Goal: Information Seeking & Learning: Understand process/instructions

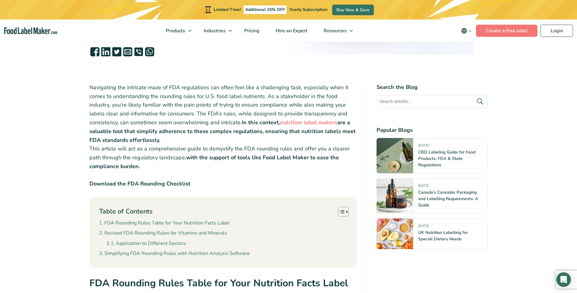
scroll to position [152, 0]
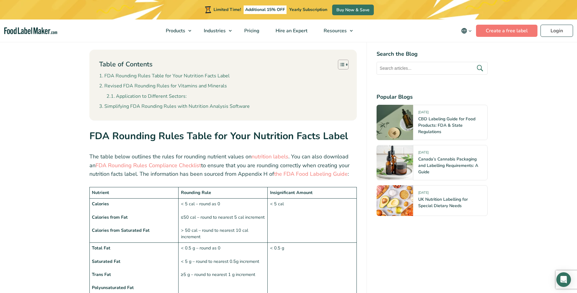
scroll to position [365, 0]
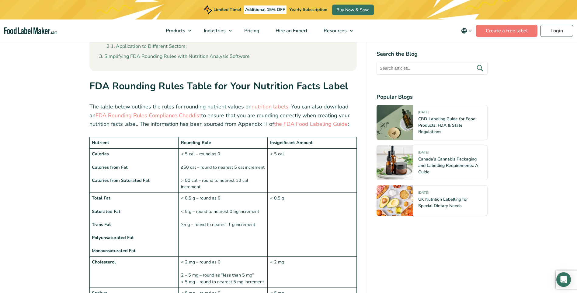
click at [119, 142] on td "Nutrient" at bounding box center [134, 142] width 89 height 11
click at [118, 150] on td "Calories Calories from Fat Calories from Saturated Fat" at bounding box center [134, 171] width 89 height 44
drag, startPoint x: 93, startPoint y: 142, endPoint x: 136, endPoint y: 143, distance: 42.6
click at [136, 143] on td "Nutrient" at bounding box center [134, 142] width 89 height 11
drag, startPoint x: 191, startPoint y: 146, endPoint x: 184, endPoint y: 152, distance: 9.7
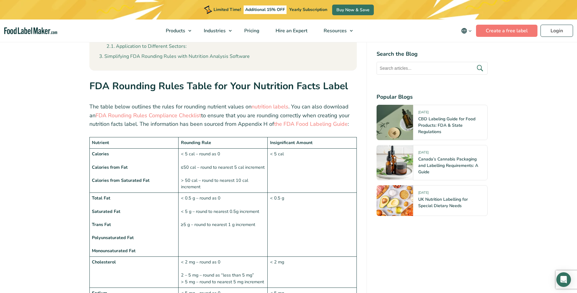
click at [191, 146] on strong "Rounding Rule" at bounding box center [196, 142] width 30 height 6
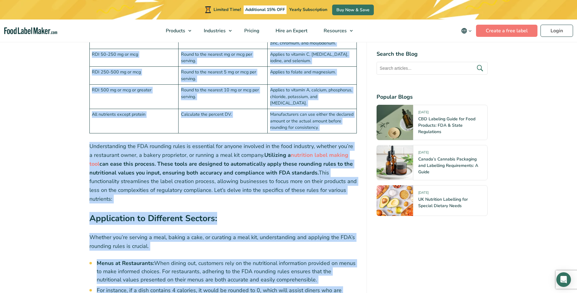
scroll to position [1572, 0]
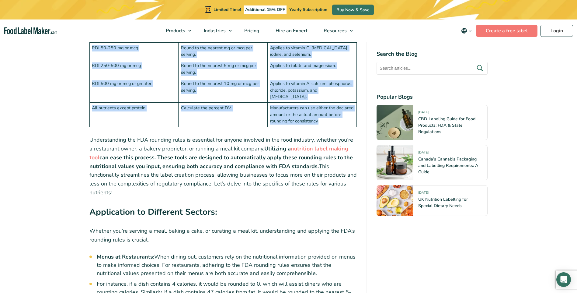
drag, startPoint x: 93, startPoint y: 144, endPoint x: 320, endPoint y: 95, distance: 232.3
copy div "Nutrient Rounding Rule Insignificant Amount Calories Calories from Fat Calories…"
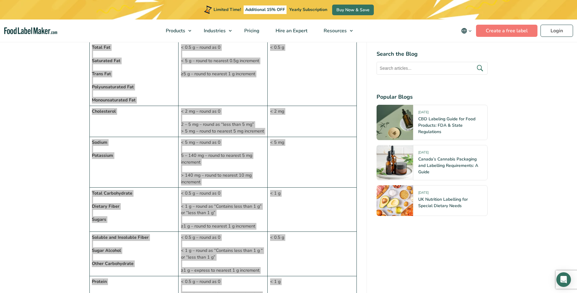
scroll to position [445, 0]
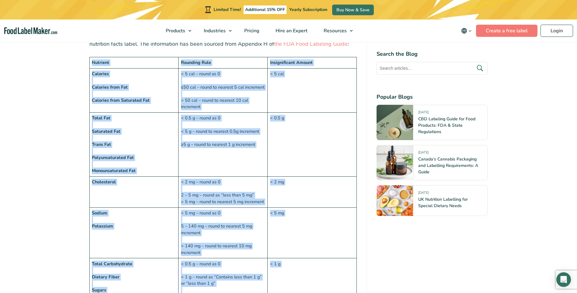
click at [356, 236] on td "< 5 mg" at bounding box center [312, 232] width 89 height 51
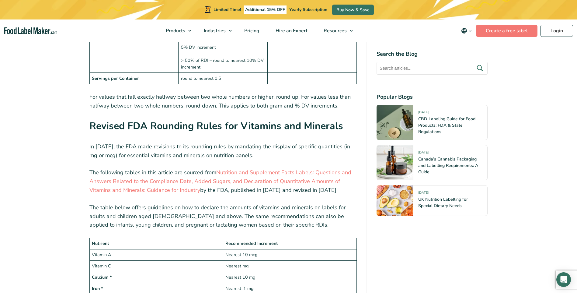
scroll to position [872, 0]
